Goal: Task Accomplishment & Management: Manage account settings

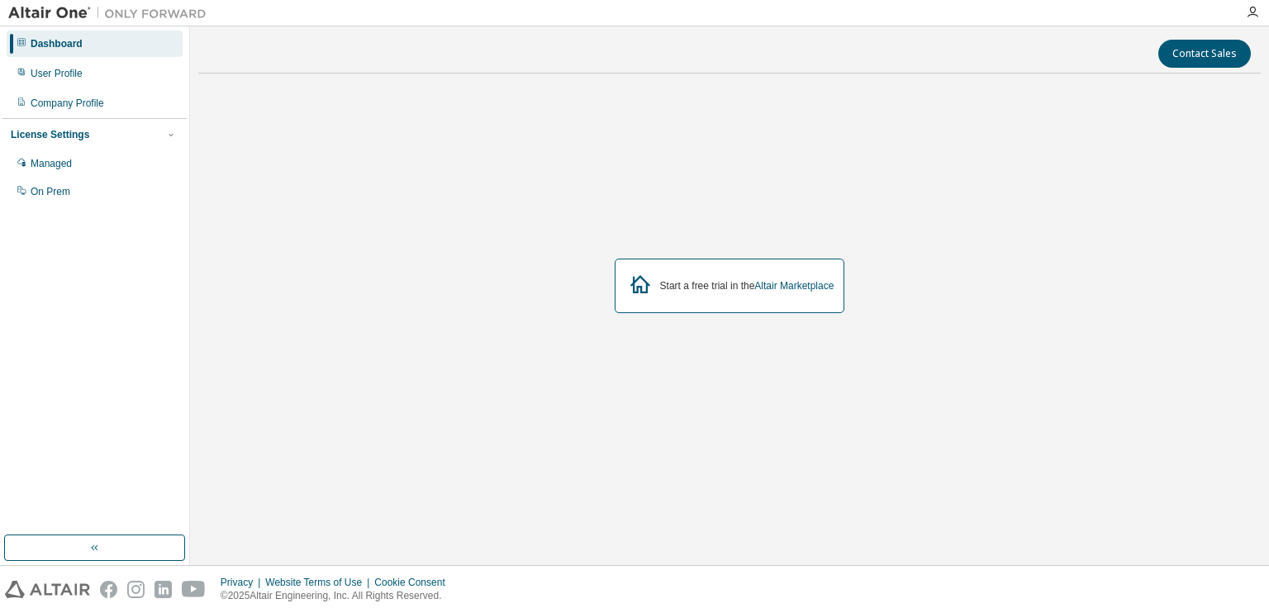
click at [29, 45] on div "Dashboard" at bounding box center [95, 44] width 176 height 26
click at [85, 159] on div "Managed" at bounding box center [95, 163] width 176 height 26
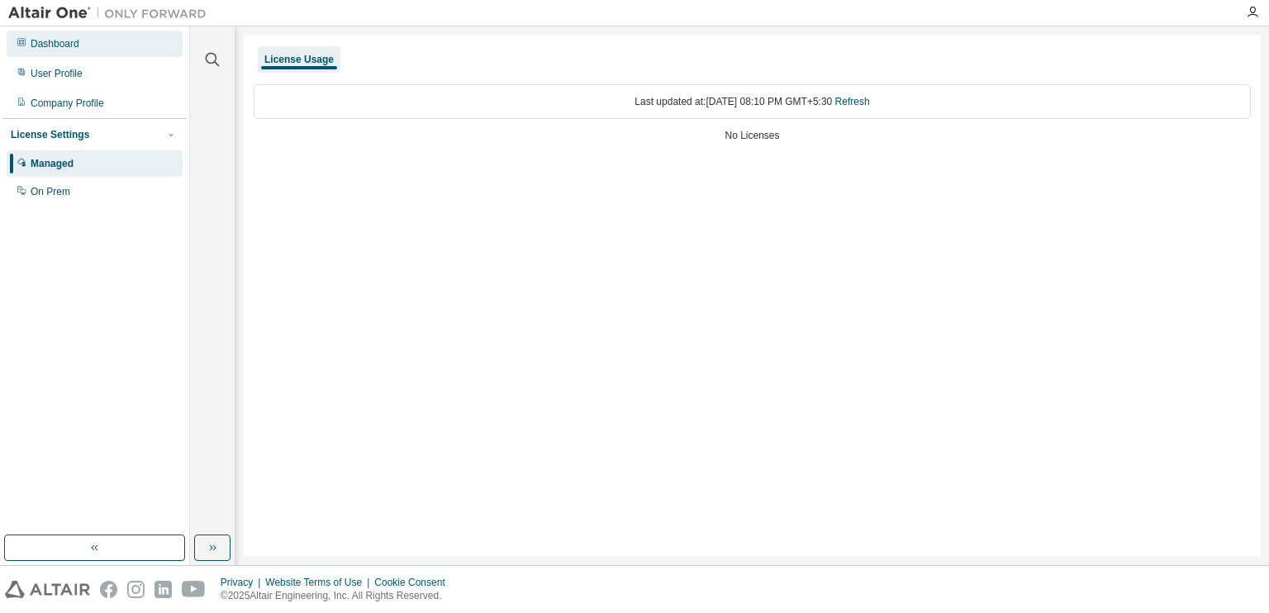
click at [116, 50] on div "Dashboard" at bounding box center [95, 44] width 176 height 26
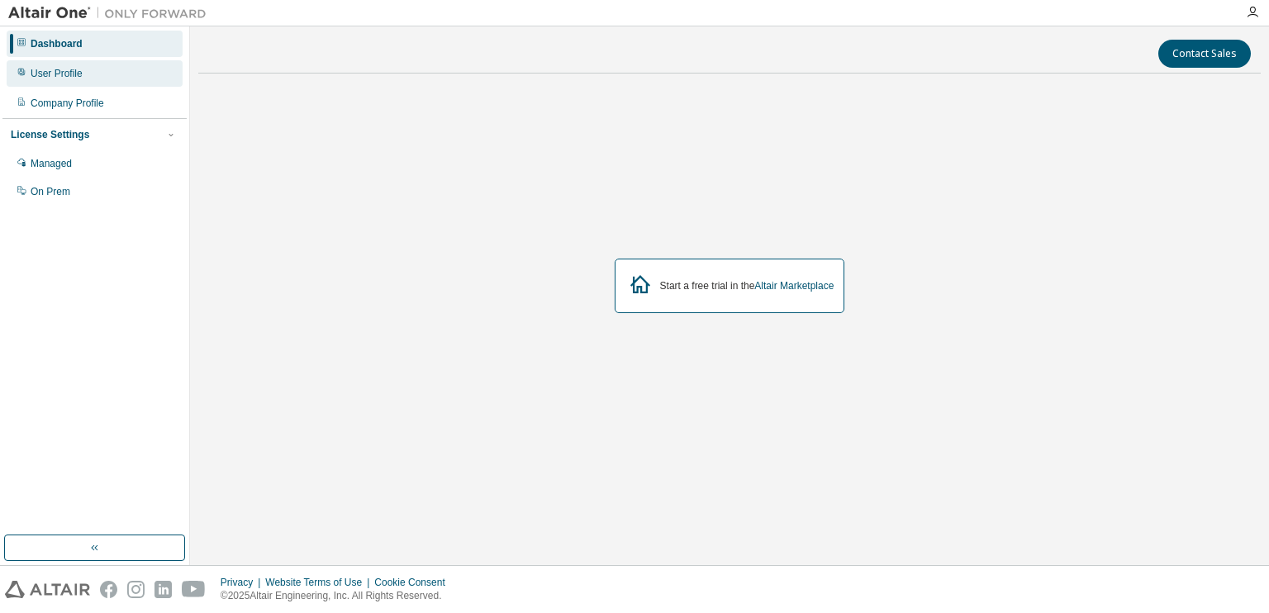
click at [121, 74] on div "User Profile" at bounding box center [95, 73] width 176 height 26
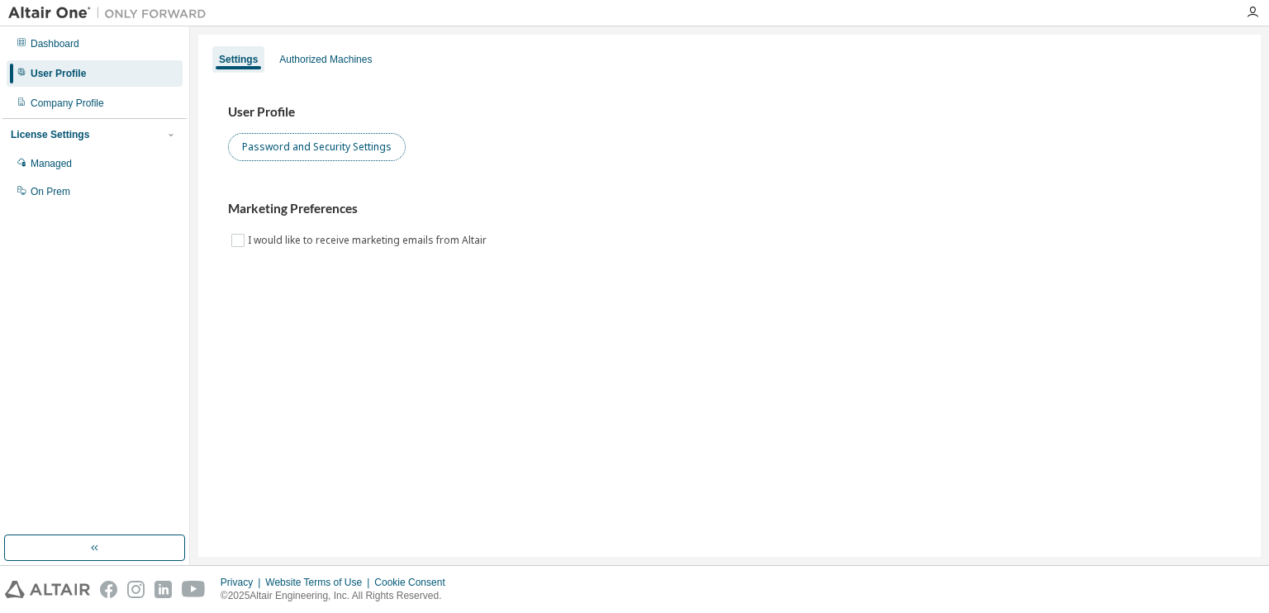
click at [285, 139] on button "Password and Security Settings" at bounding box center [317, 147] width 178 height 28
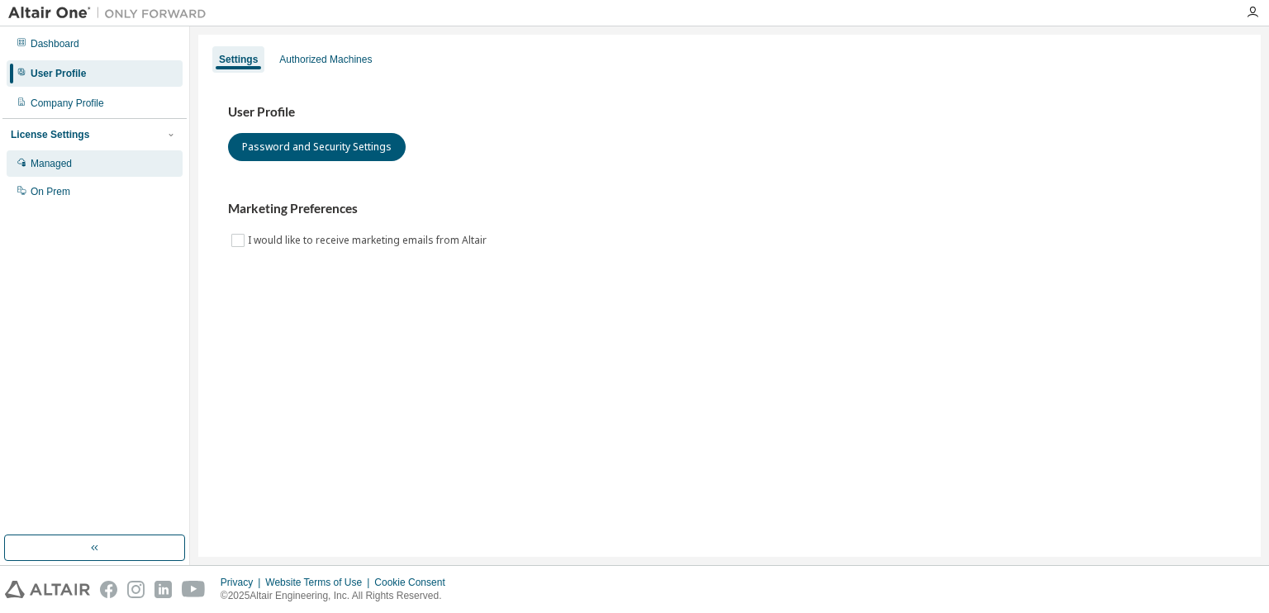
click at [63, 173] on div "Managed" at bounding box center [95, 163] width 176 height 26
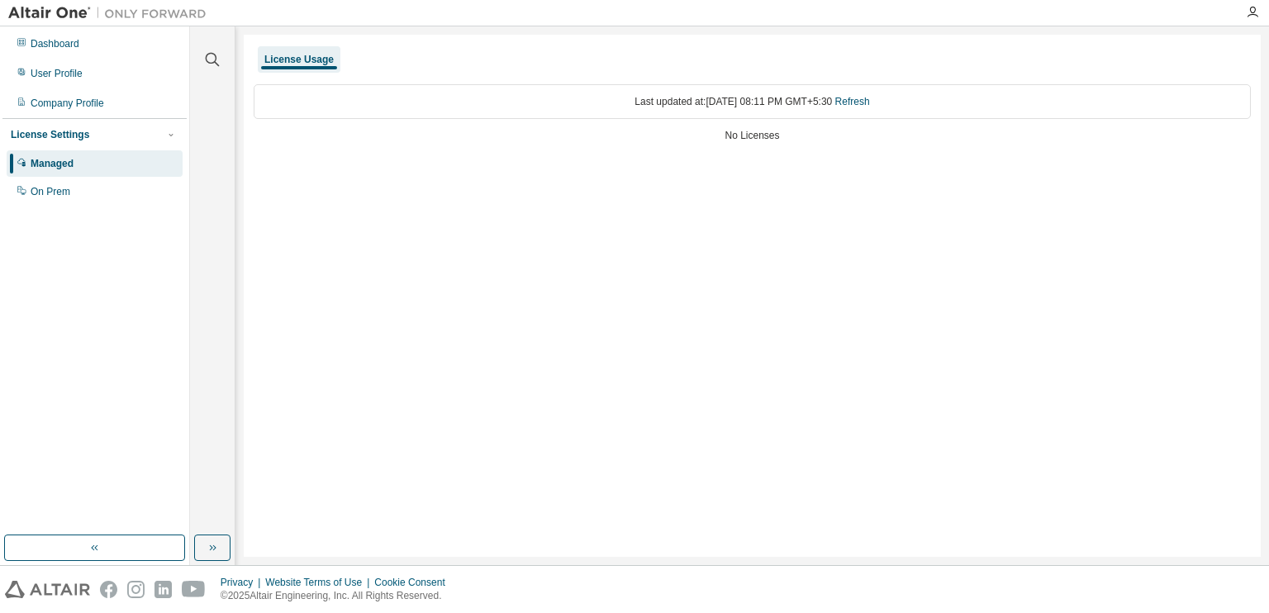
click at [321, 59] on div "License Usage" at bounding box center [298, 59] width 69 height 13
click at [536, 136] on div "No Licenses" at bounding box center [752, 135] width 997 height 13
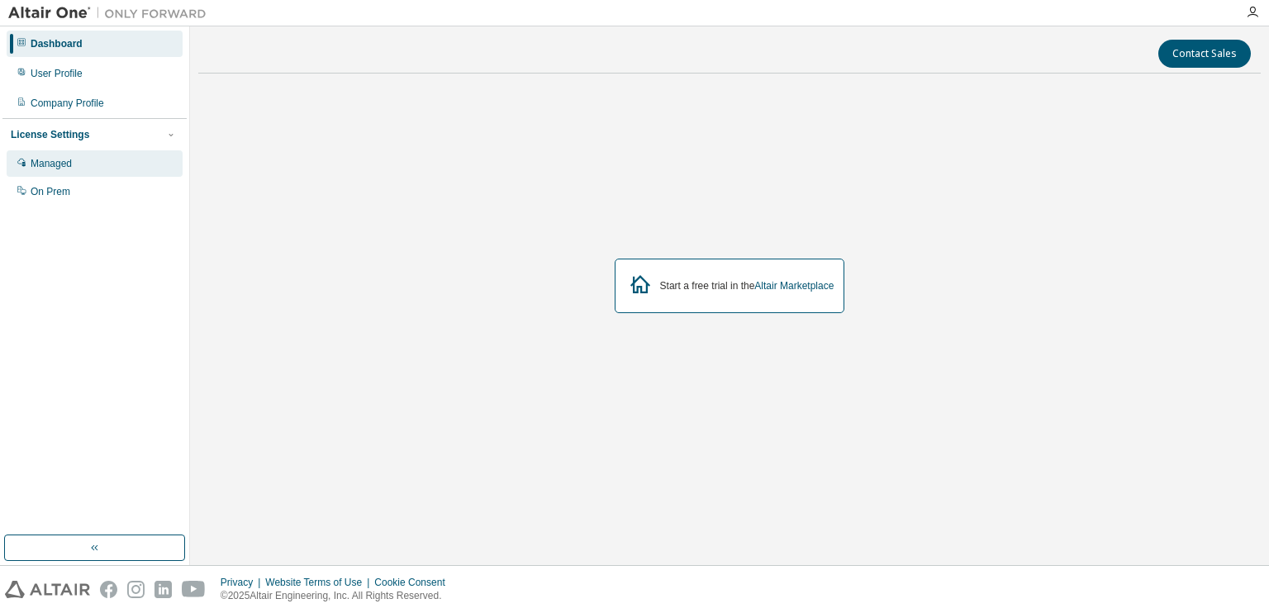
click at [46, 168] on div "Managed" at bounding box center [51, 163] width 41 height 13
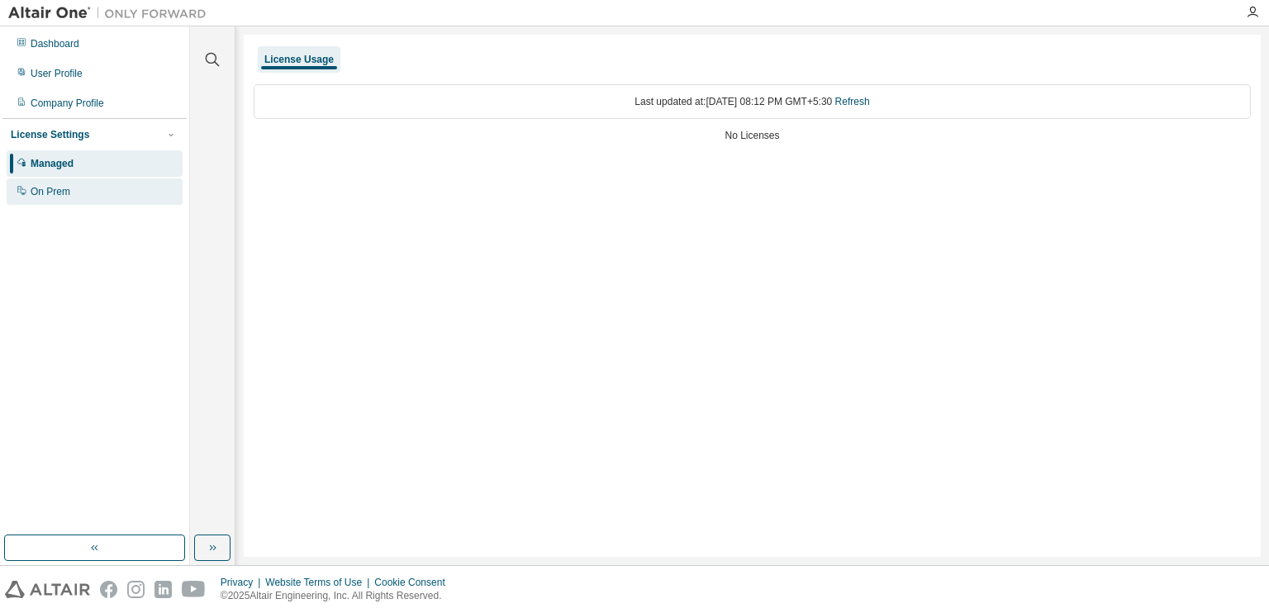
click at [54, 195] on div "On Prem" at bounding box center [51, 191] width 40 height 13
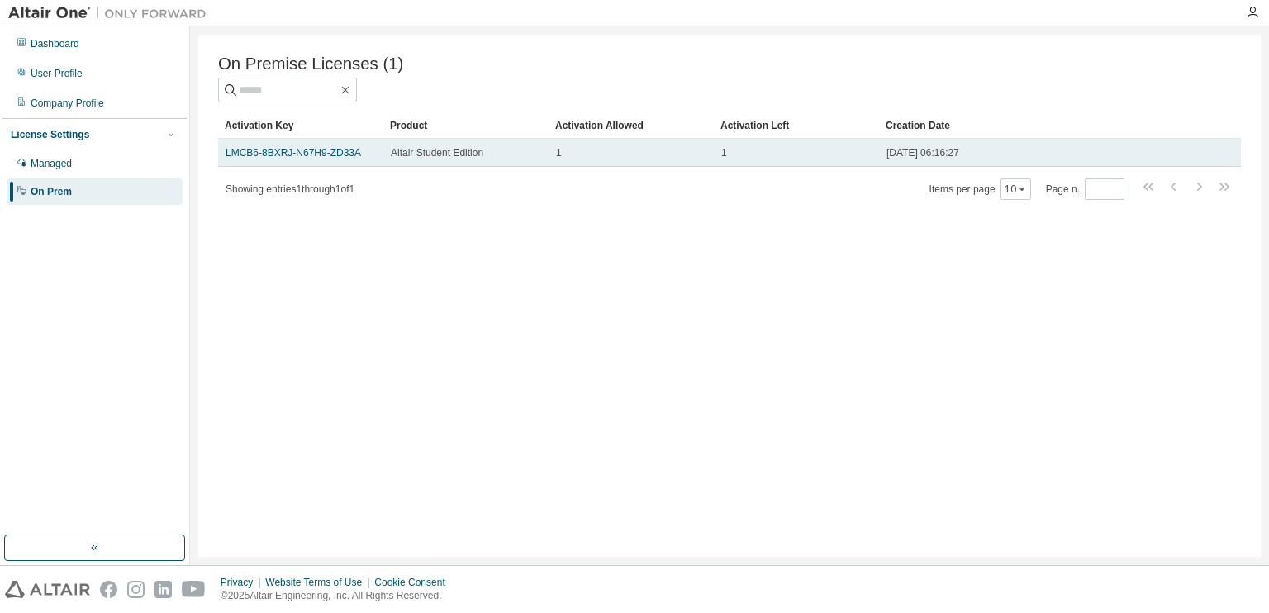
click at [459, 157] on span "Altair Student Edition" at bounding box center [437, 152] width 93 height 13
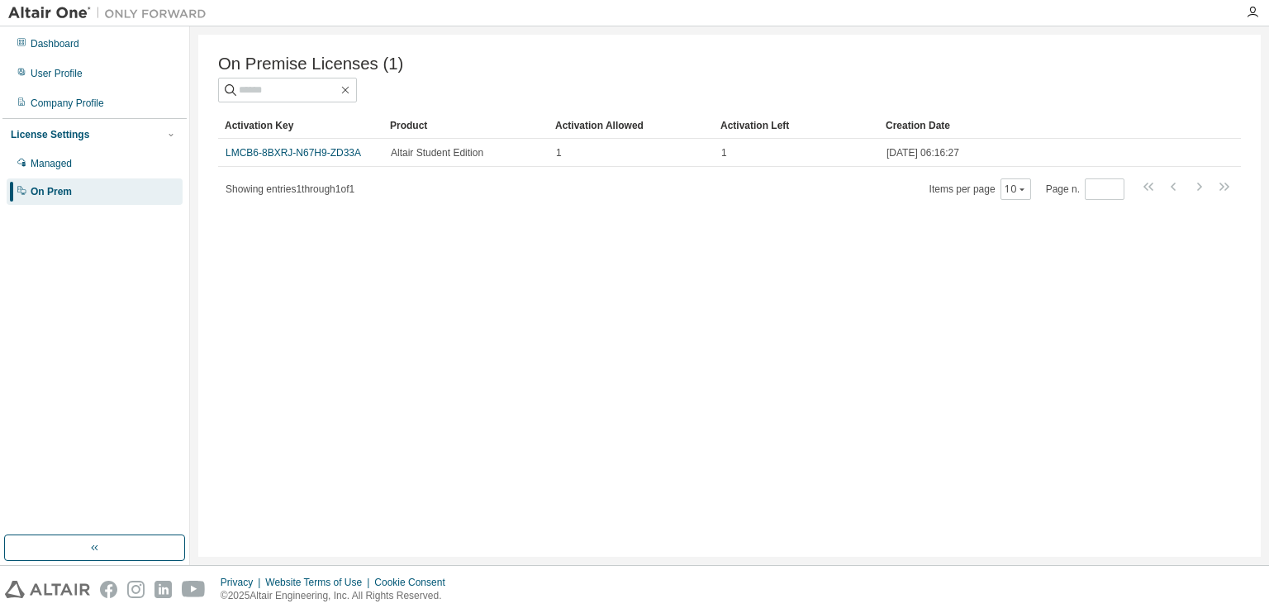
click at [476, 246] on div "On Premise Licenses (1) Clear Load Save Save As Field Operator Value Select fil…" at bounding box center [729, 296] width 1062 height 522
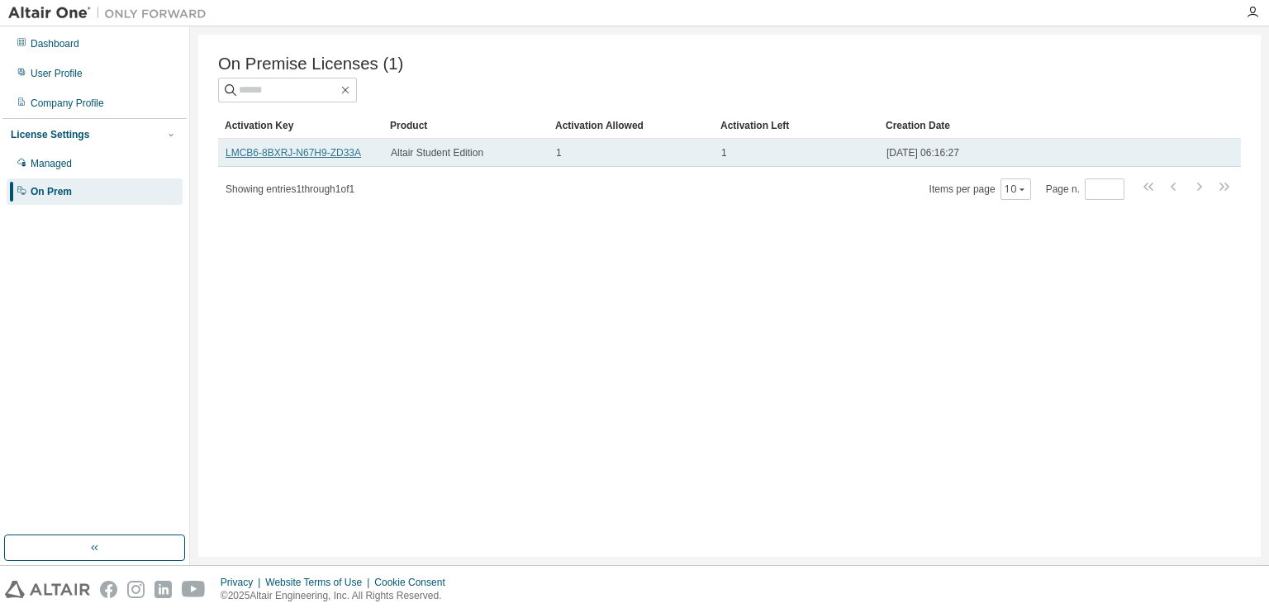
click at [289, 154] on link "LMCB6-8BXRJ-N67H9-ZD33A" at bounding box center [293, 153] width 135 height 12
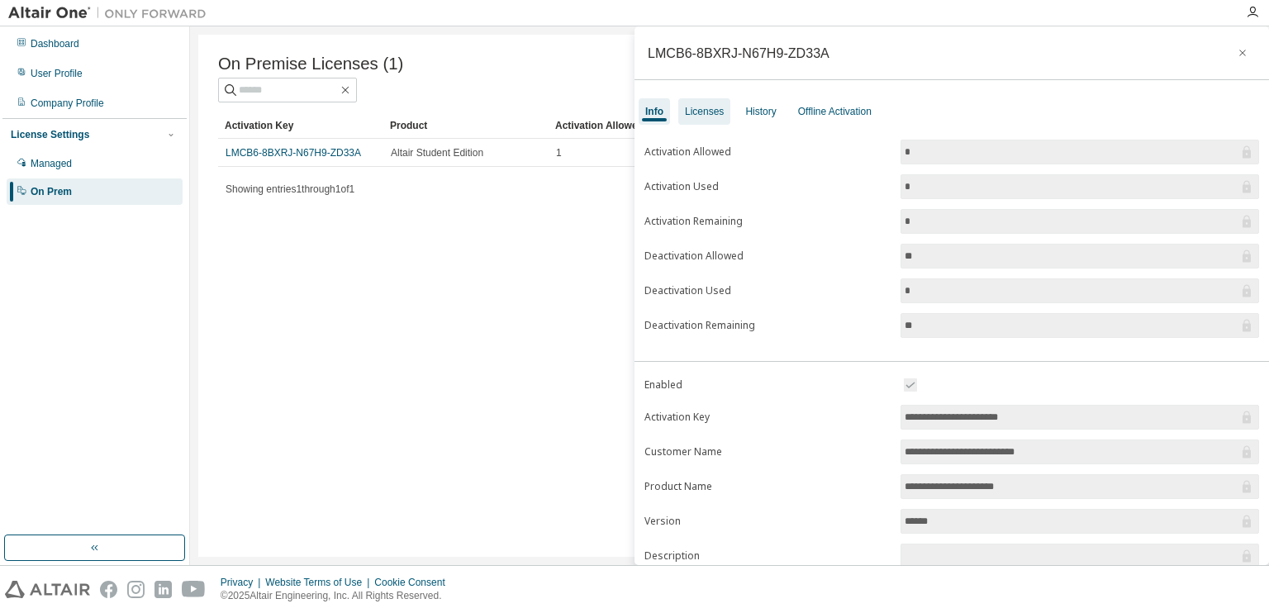
click at [717, 109] on div "Licenses" at bounding box center [704, 111] width 39 height 13
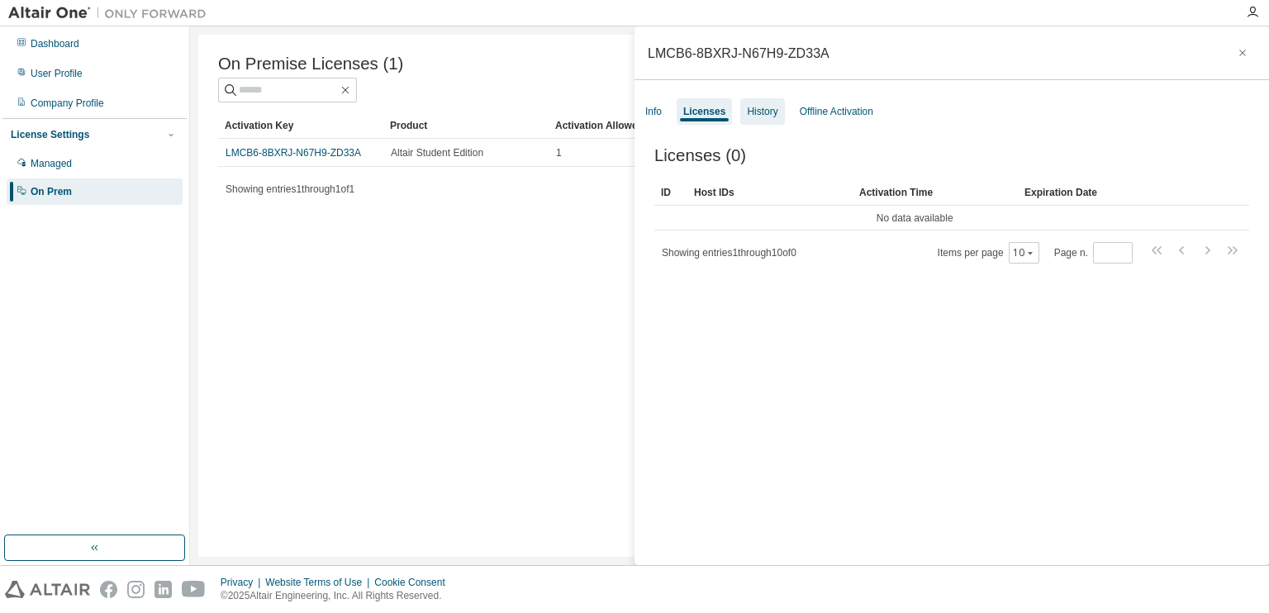
click at [763, 114] on div "History" at bounding box center [762, 111] width 31 height 13
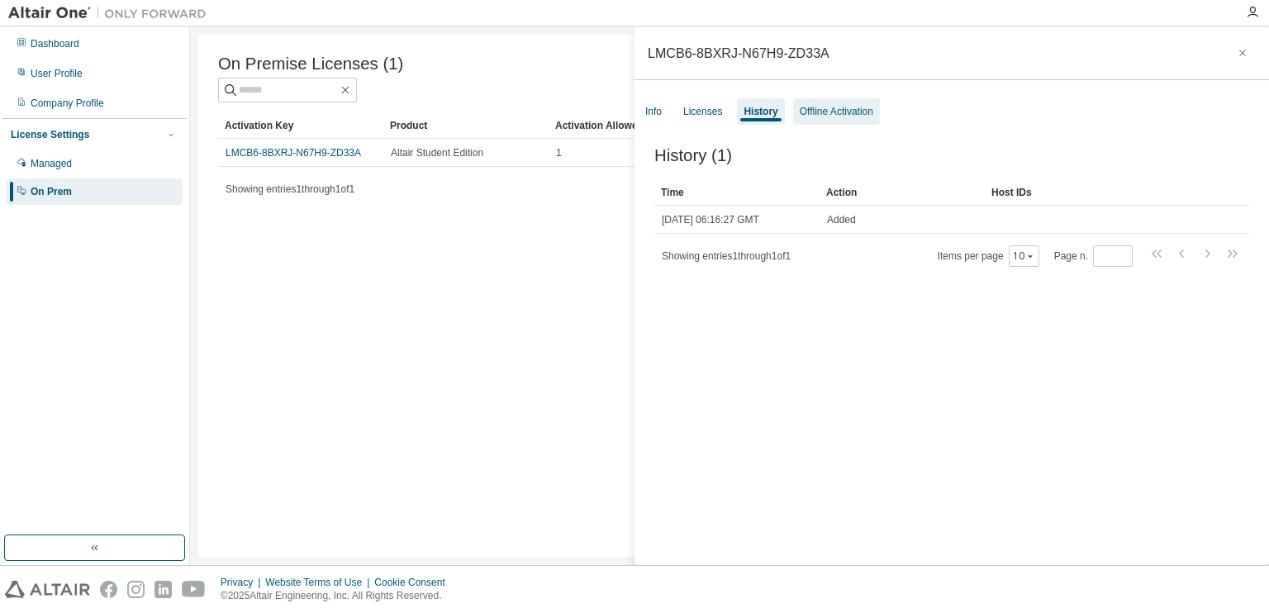
click at [809, 112] on div "Offline Activation" at bounding box center [837, 111] width 74 height 13
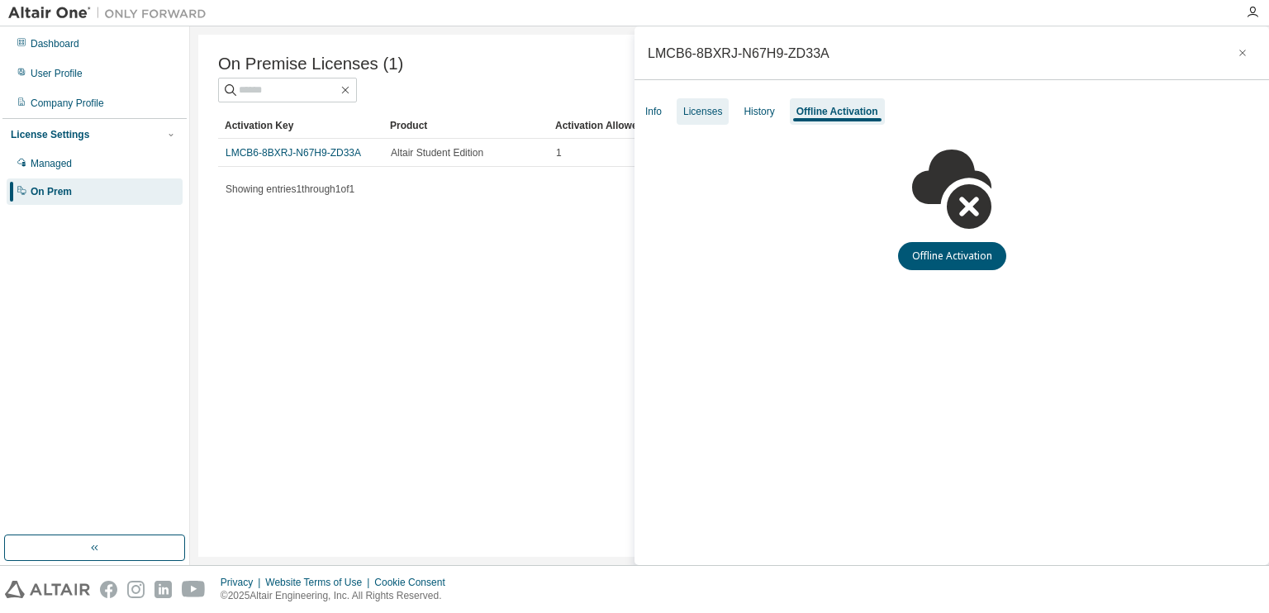
click at [681, 100] on div "Licenses" at bounding box center [703, 111] width 52 height 26
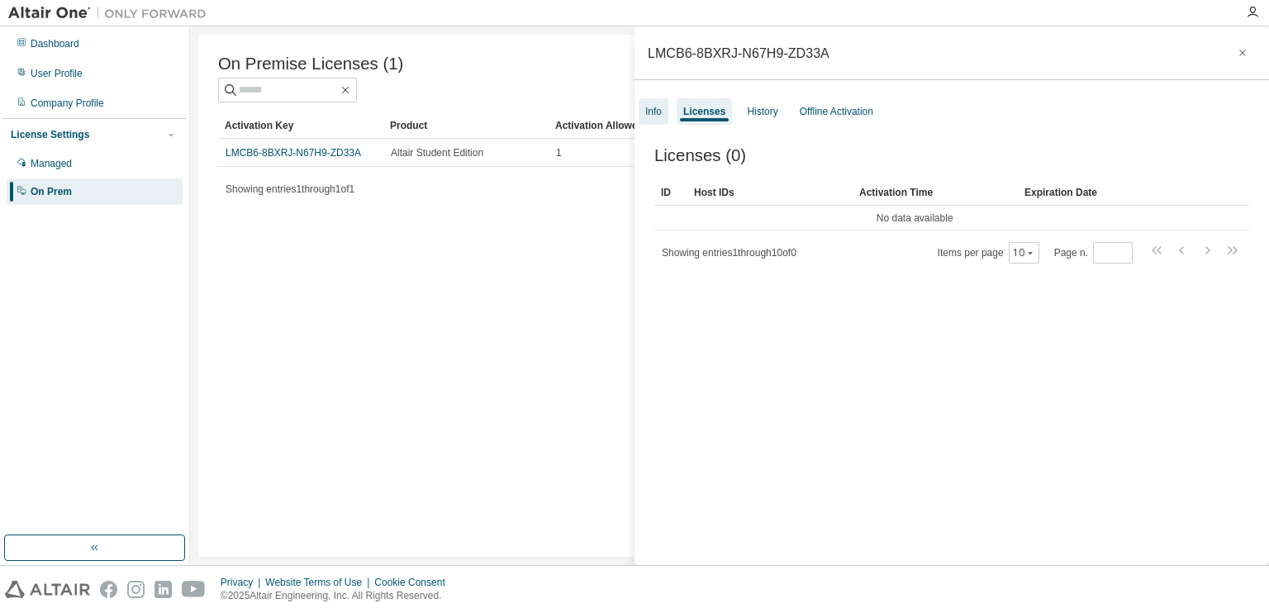
click at [663, 107] on div "Info" at bounding box center [654, 111] width 30 height 26
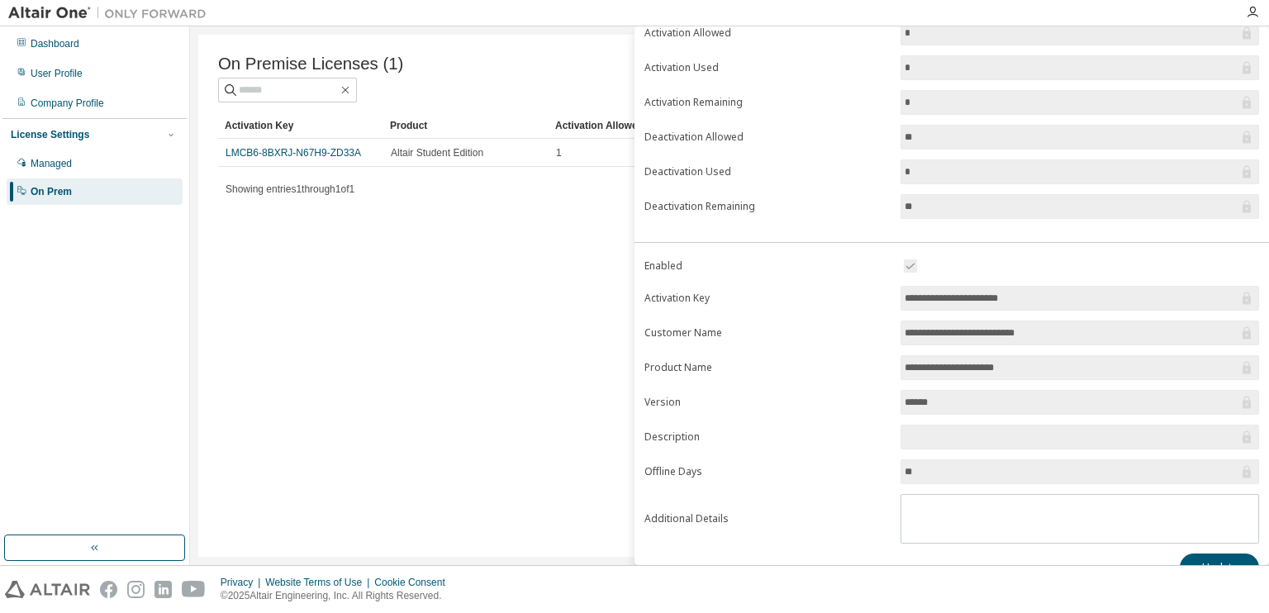
scroll to position [143, 0]
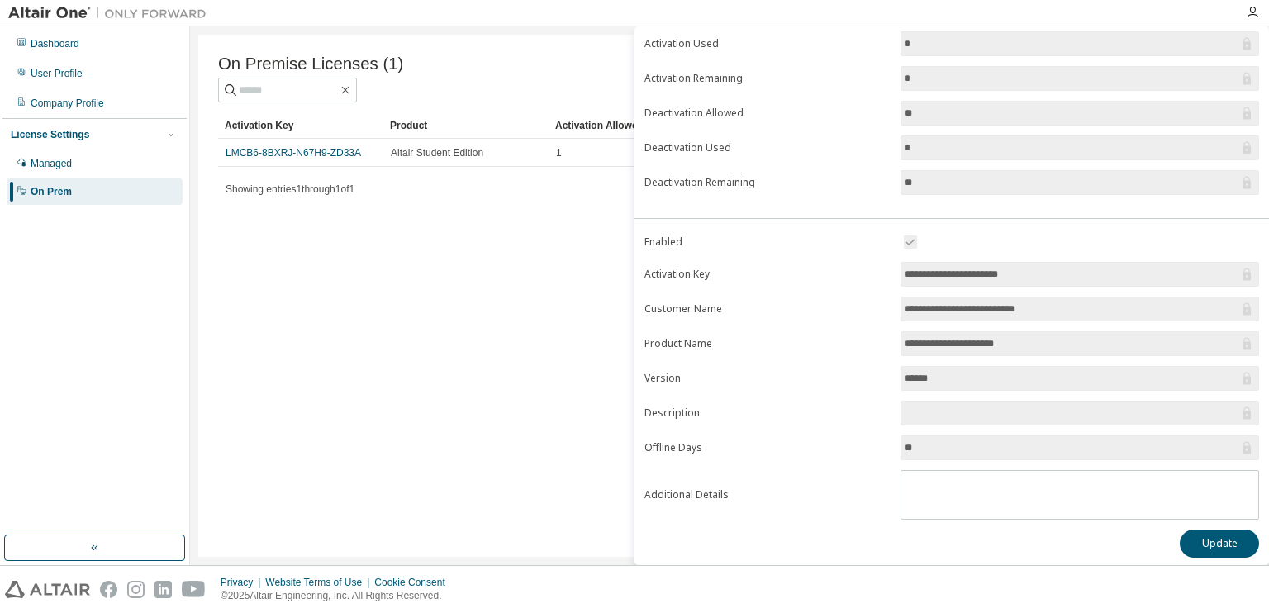
click at [506, 216] on div "On Premise Licenses (1) Clear Load Save Save As Field Operator Value Select fil…" at bounding box center [729, 296] width 1062 height 522
click at [491, 222] on div "On Premise Licenses (1) Clear Load Save Save As Field Operator Value Select fil…" at bounding box center [729, 296] width 1062 height 522
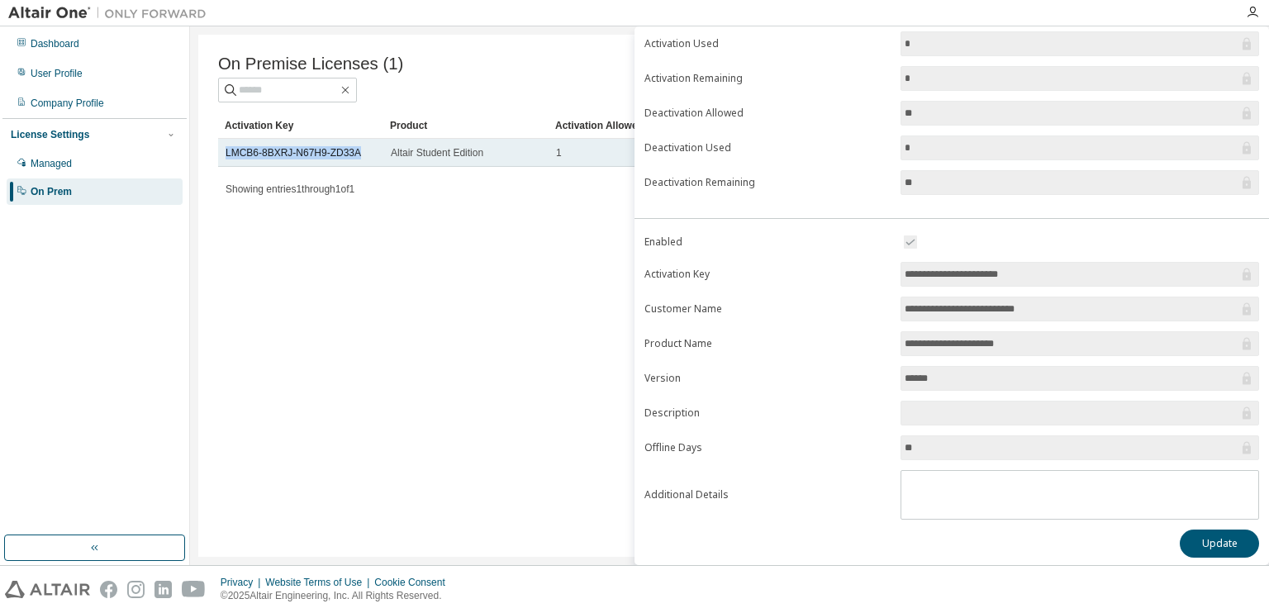
drag, startPoint x: 357, startPoint y: 158, endPoint x: 221, endPoint y: 148, distance: 135.8
click at [221, 148] on td "LMCB6-8BXRJ-N67H9-ZD33A" at bounding box center [300, 153] width 165 height 28
copy link "LMCB6-8BXRJ-N67H9-ZD33A"
